Goal: Use online tool/utility

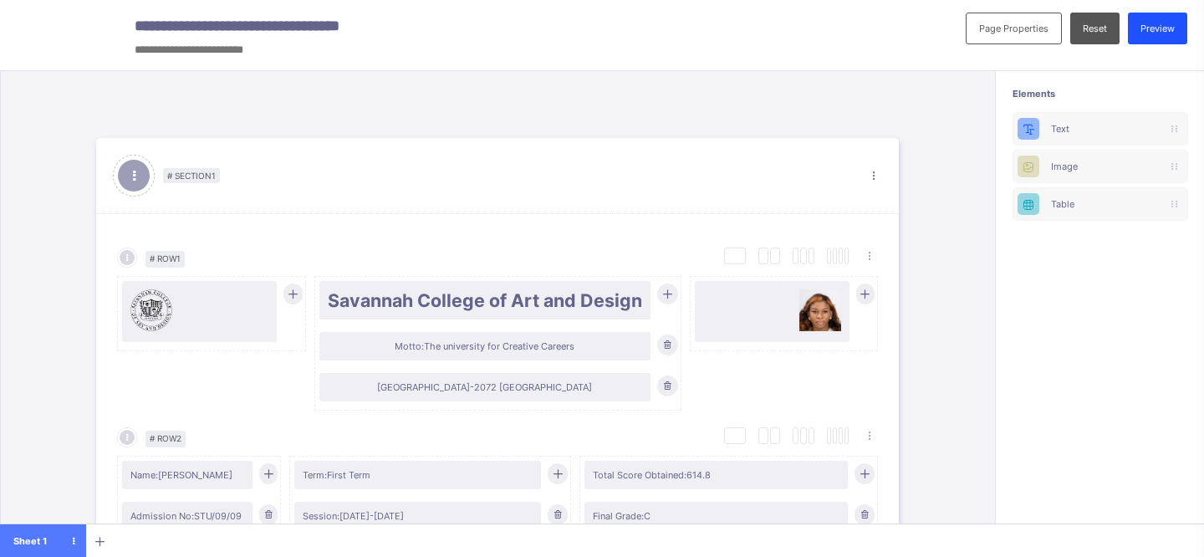
click at [1157, 35] on div "Preview" at bounding box center [1157, 29] width 59 height 32
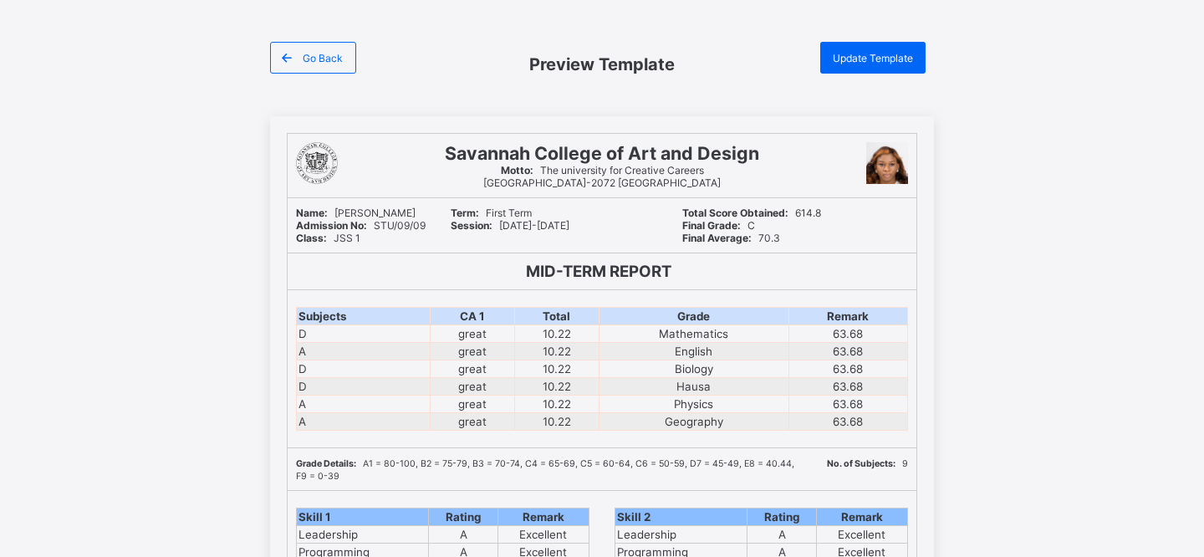
click at [643, 388] on td "Hausa" at bounding box center [694, 387] width 190 height 18
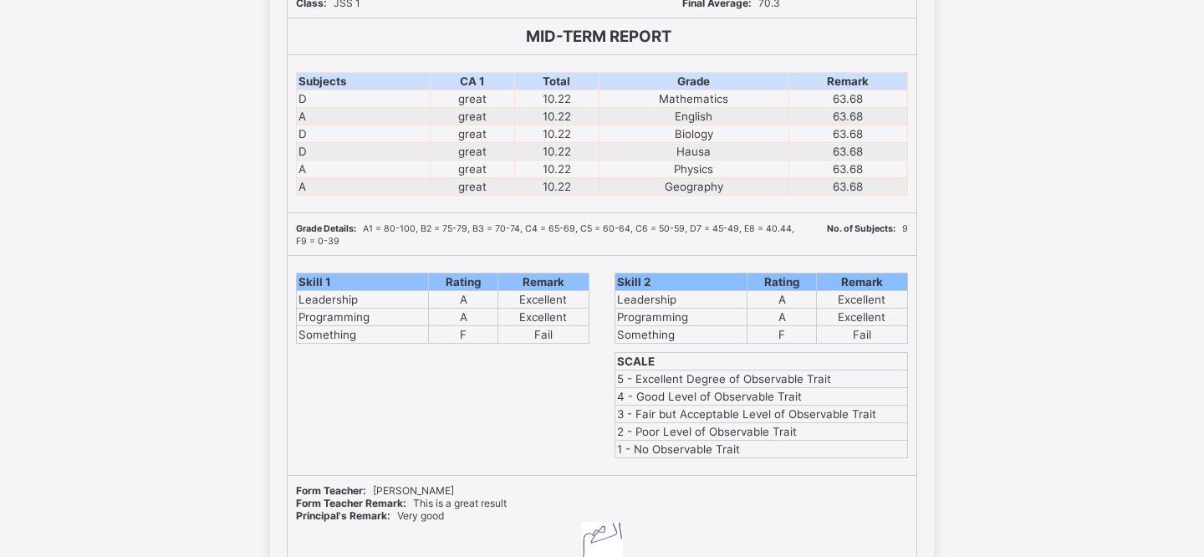
scroll to position [239, 0]
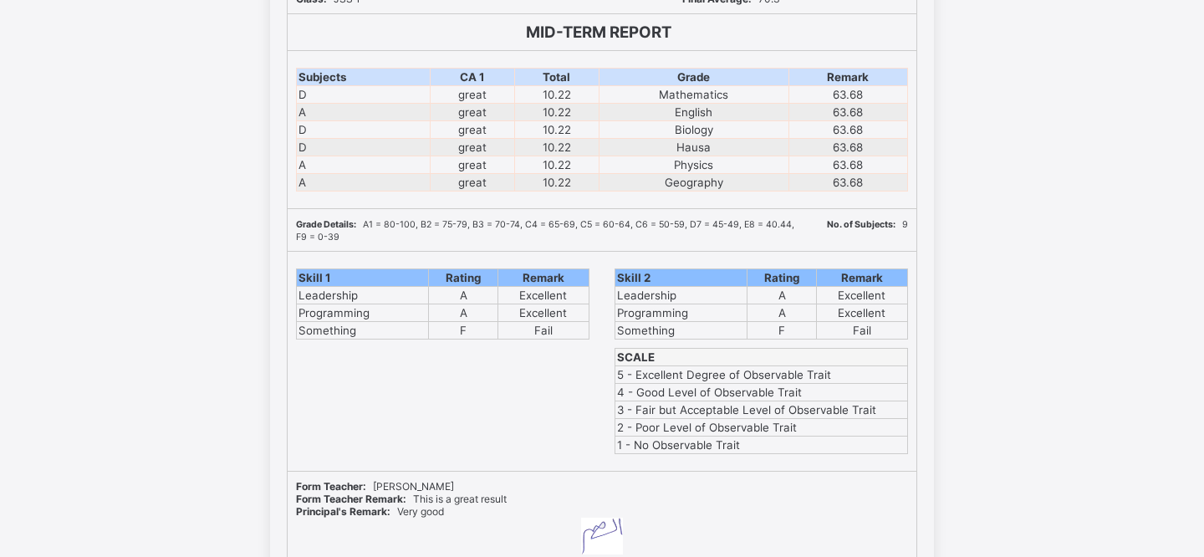
click at [653, 296] on td "Leadership" at bounding box center [681, 296] width 132 height 18
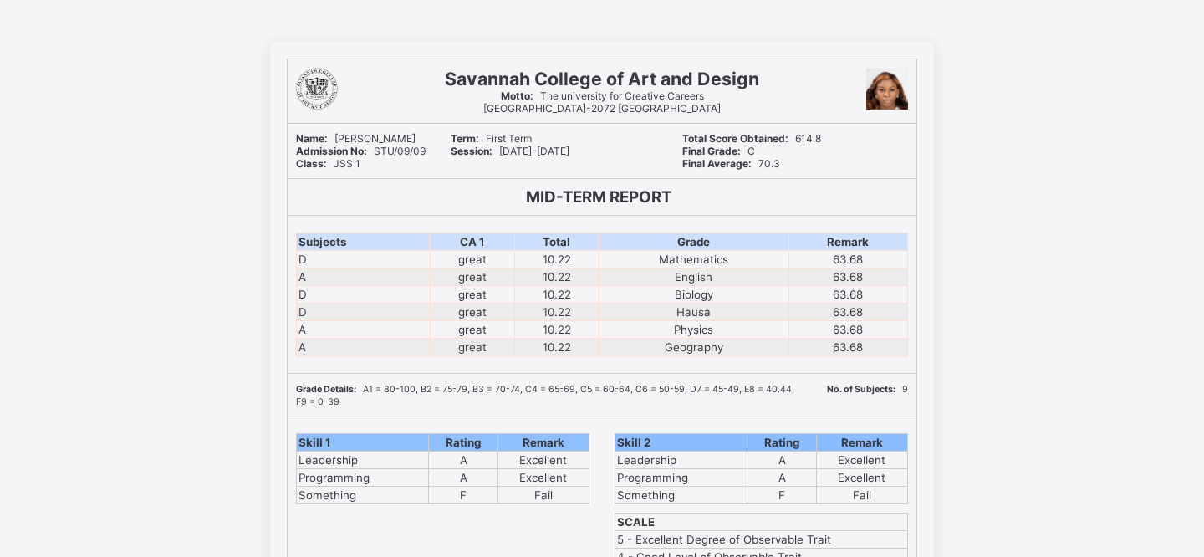
scroll to position [0, 0]
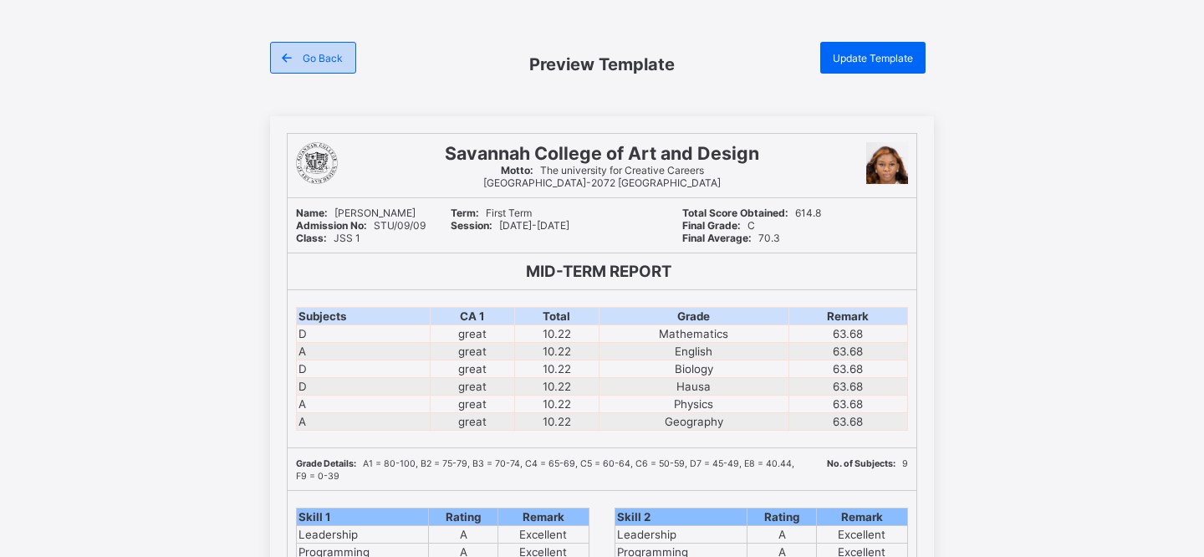
click at [319, 58] on span "Go Back" at bounding box center [323, 58] width 40 height 13
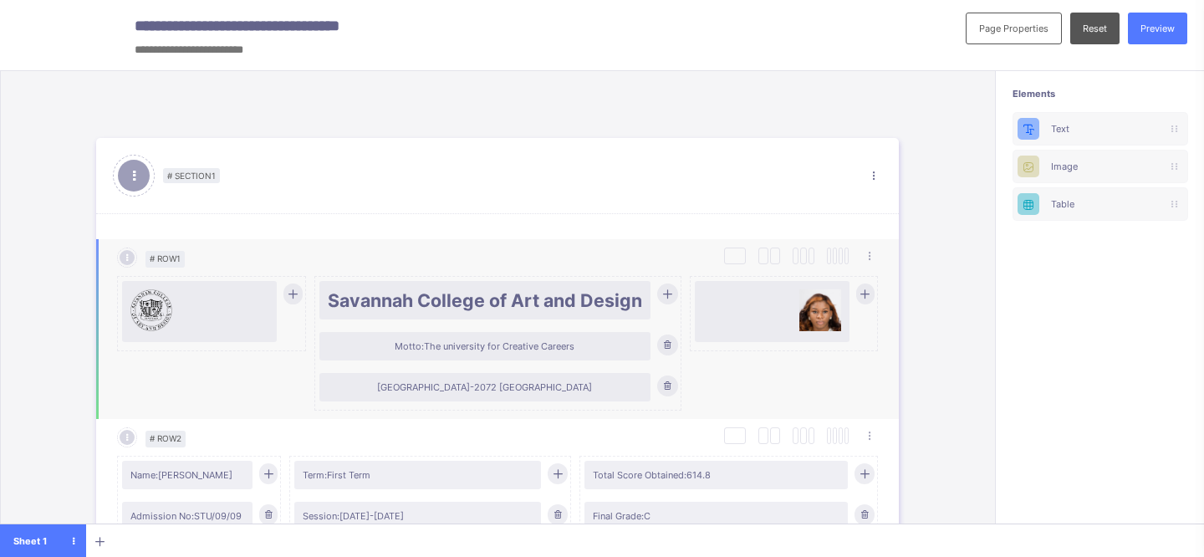
click at [670, 385] on icon at bounding box center [667, 386] width 13 height 12
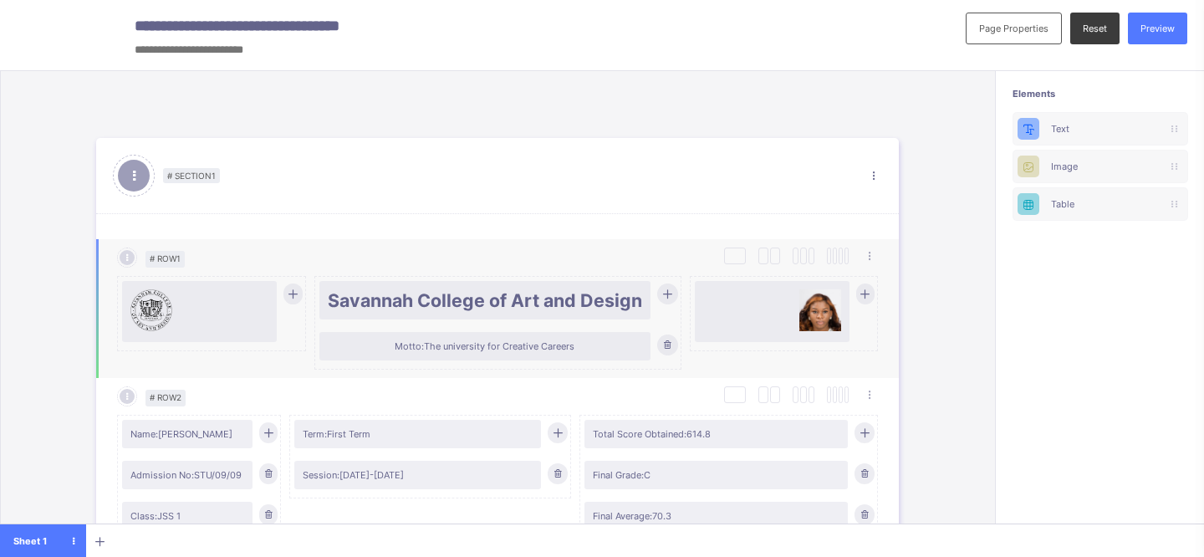
click at [1113, 35] on div "Reset" at bounding box center [1094, 29] width 49 height 32
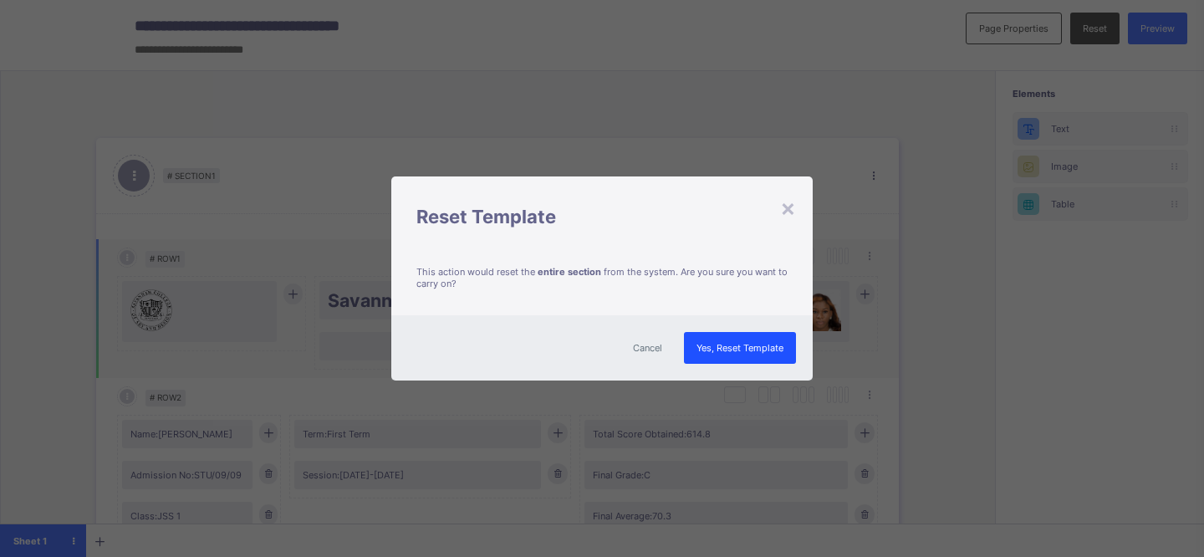
click at [728, 354] on div "Yes, Reset Template" at bounding box center [740, 348] width 112 height 32
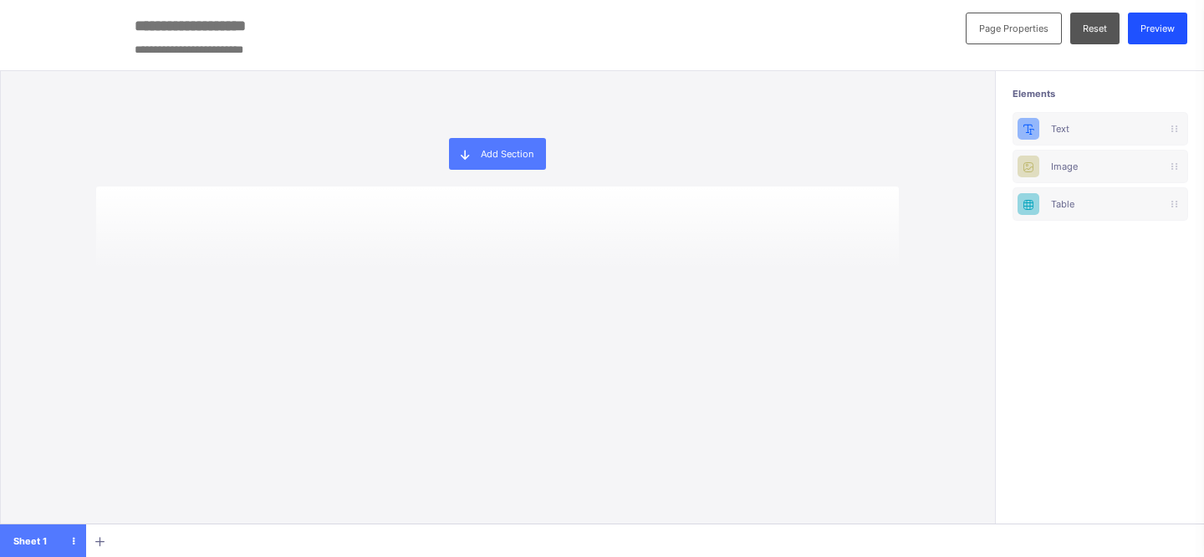
click at [1154, 31] on span "Preview" at bounding box center [1157, 29] width 34 height 12
